Goal: Navigation & Orientation: Find specific page/section

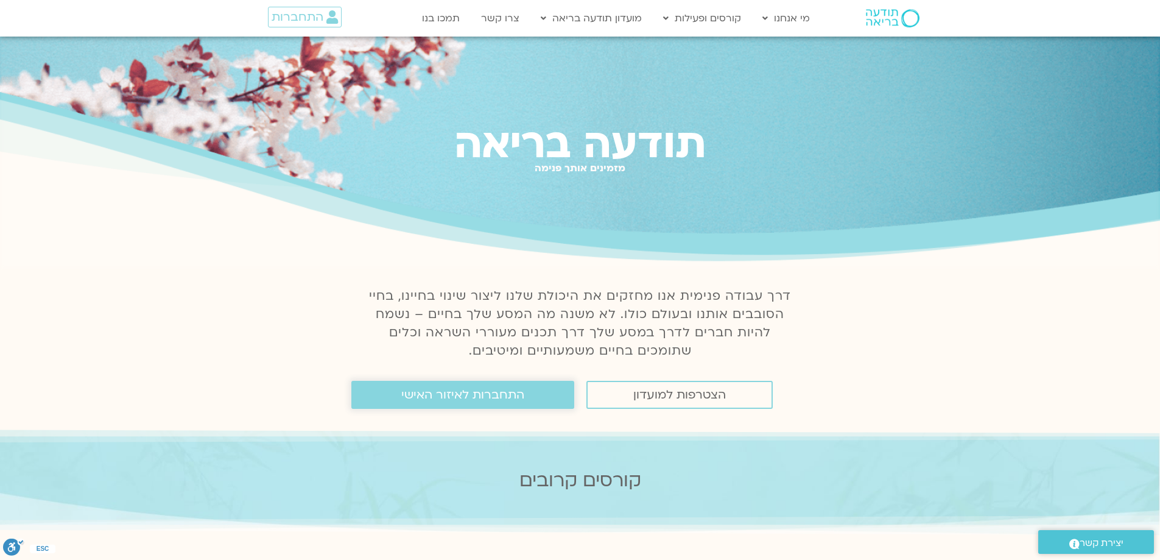
click at [511, 400] on span "התחברות לאיזור האישי" at bounding box center [462, 394] width 123 height 13
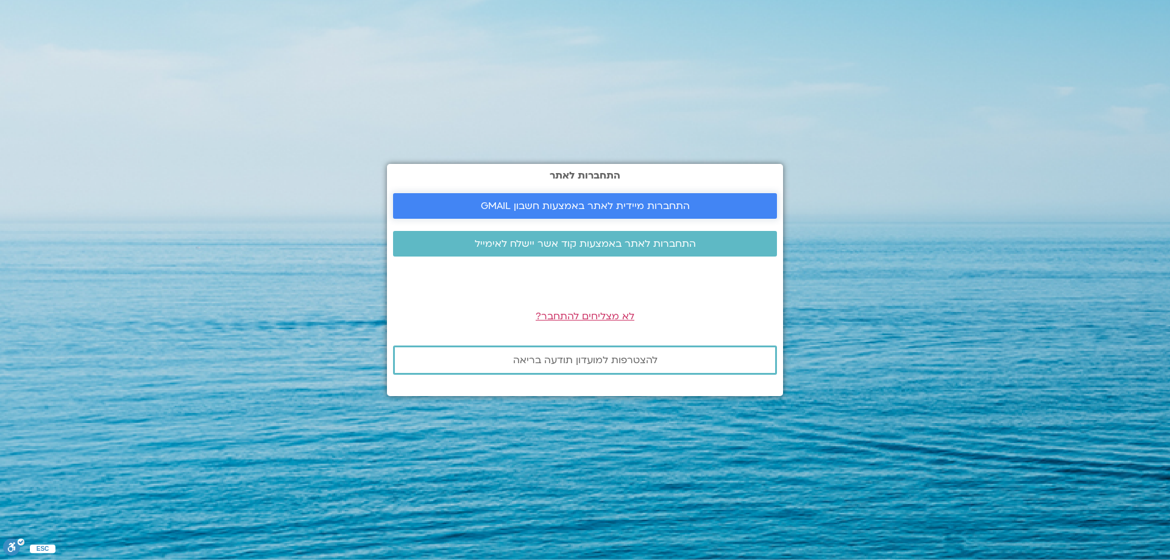
click at [619, 208] on span "התחברות מיידית לאתר באמצעות חשבון GMAIL" at bounding box center [585, 205] width 209 height 11
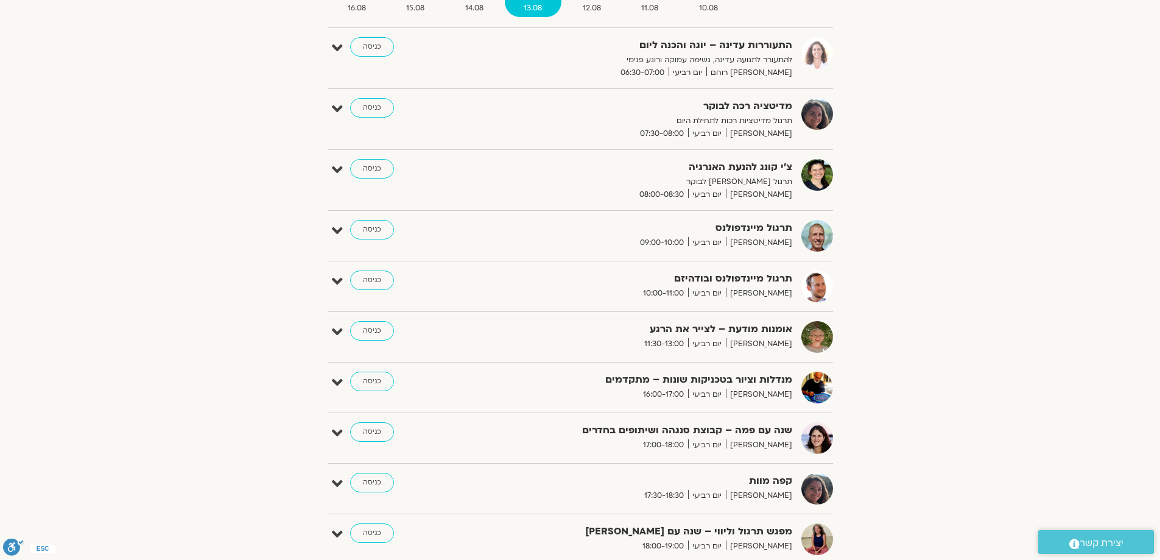
scroll to position [183, 0]
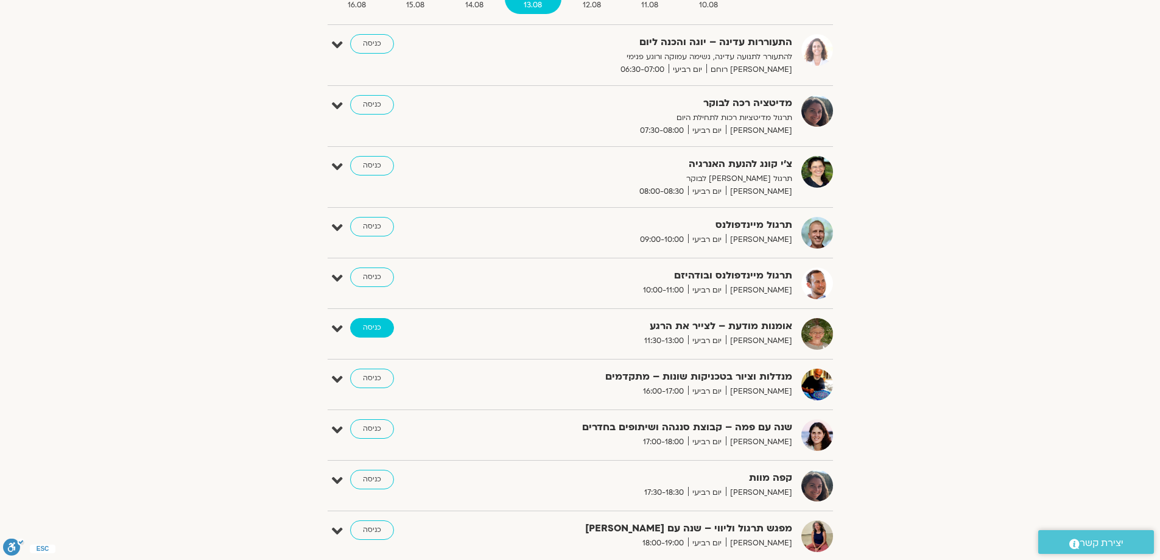
click at [384, 329] on link "כניסה" at bounding box center [372, 327] width 44 height 19
